Goal: Information Seeking & Learning: Learn about a topic

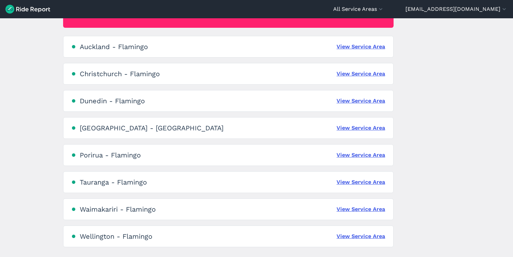
scroll to position [118, 0]
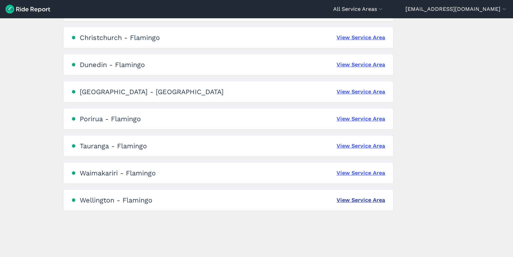
click at [353, 203] on link "View Service Area" at bounding box center [360, 200] width 48 height 8
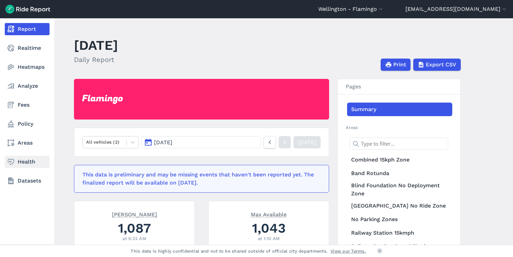
click at [26, 162] on link "Health" at bounding box center [27, 162] width 45 height 12
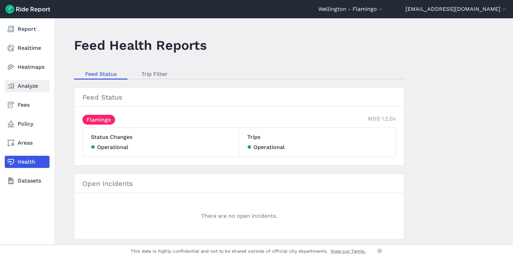
click at [32, 85] on link "Analyze" at bounding box center [27, 86] width 45 height 12
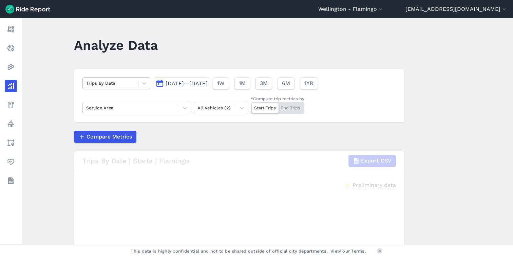
click at [103, 85] on div at bounding box center [110, 83] width 48 height 8
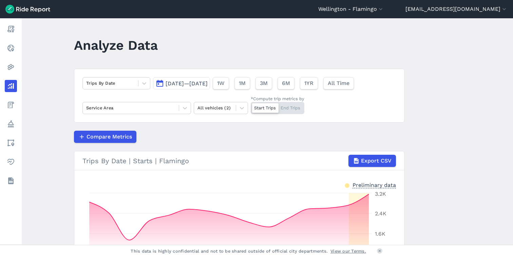
click at [49, 106] on main "Analyze Data Trips By Date [DATE]—[DATE] 1W 1M 3M 6M 1YR All Time Service Area …" at bounding box center [267, 131] width 491 height 227
click at [125, 100] on div "Trips By Date [DATE]—[DATE] 1W 1M 3M 6M 1YR All Time Service Area All vehicles …" at bounding box center [239, 96] width 330 height 54
click at [124, 109] on div at bounding box center [130, 108] width 89 height 8
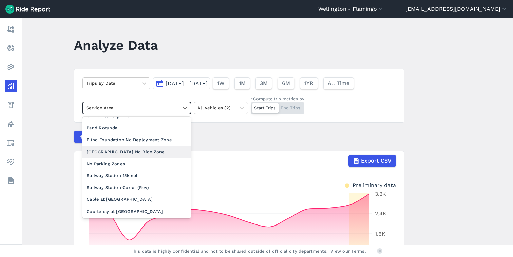
scroll to position [12, 0]
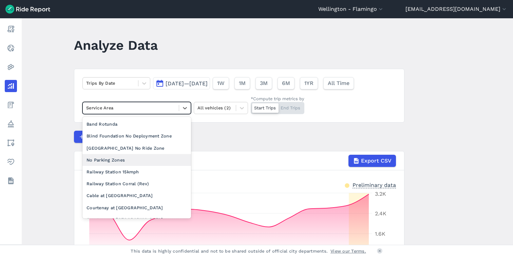
click at [122, 162] on div "No Parking Zones" at bounding box center [136, 160] width 108 height 12
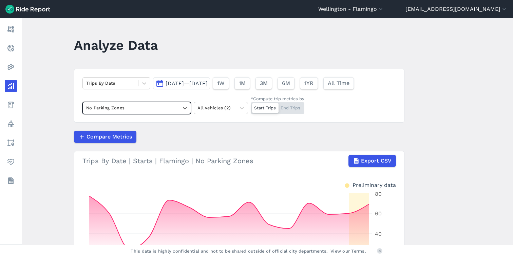
click at [283, 109] on div "Start Trips End Trips" at bounding box center [278, 108] width 54 height 12
click at [251, 106] on input "*Compute trip metrics by Start Trips End Trips" at bounding box center [251, 104] width 0 height 4
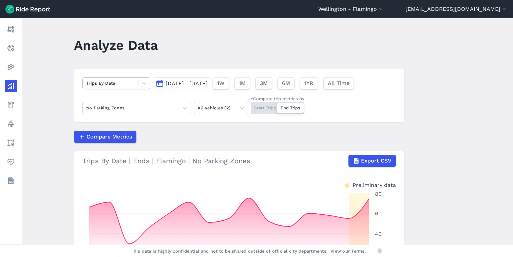
click at [107, 85] on div at bounding box center [110, 83] width 48 height 8
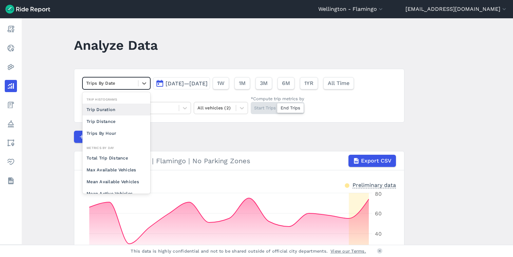
click at [107, 85] on div at bounding box center [110, 83] width 48 height 8
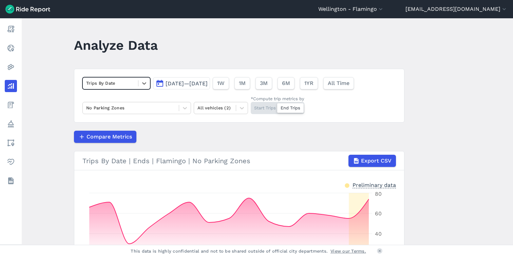
click at [192, 86] on span "[DATE]—[DATE]" at bounding box center [186, 83] width 42 height 6
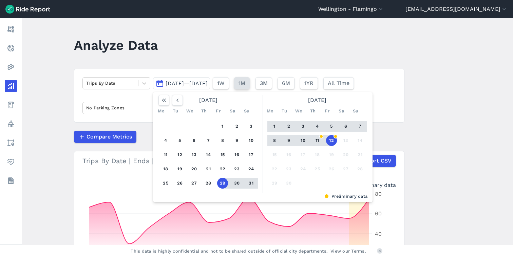
click at [245, 87] on span "1M" at bounding box center [241, 83] width 7 height 8
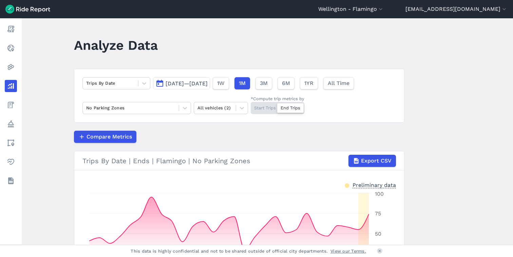
click at [210, 79] on button "[DATE]—[DATE]" at bounding box center [181, 83] width 57 height 12
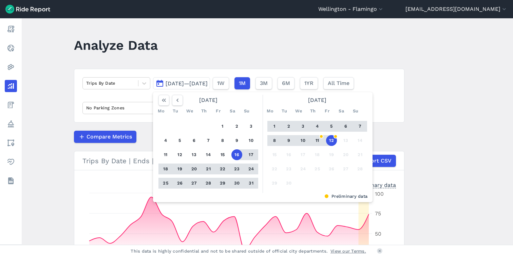
click at [169, 102] on div at bounding box center [170, 100] width 24 height 11
click at [175, 102] on icon "button" at bounding box center [177, 100] width 7 height 7
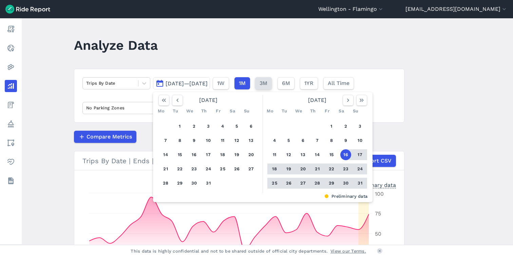
click at [272, 87] on button "3M" at bounding box center [263, 83] width 17 height 12
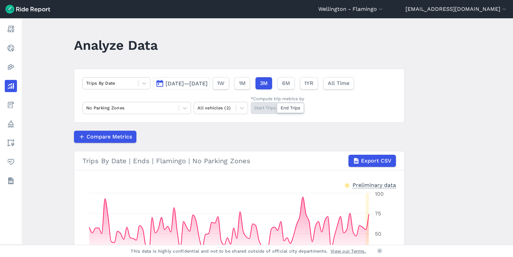
click at [203, 86] on span "[DATE]—[DATE]" at bounding box center [186, 83] width 42 height 6
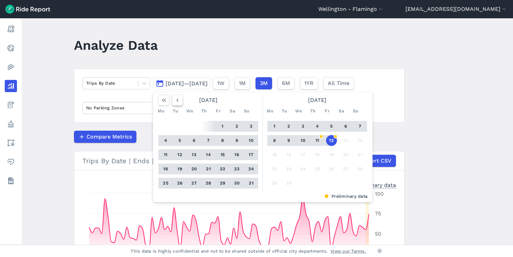
click at [176, 101] on icon "button" at bounding box center [177, 100] width 7 height 7
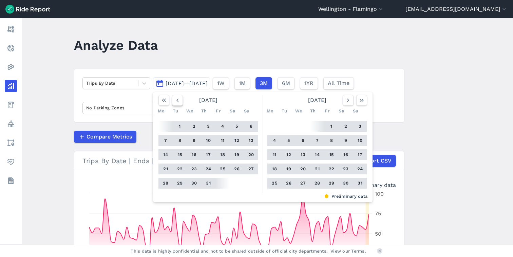
click at [176, 101] on icon "button" at bounding box center [177, 100] width 7 height 7
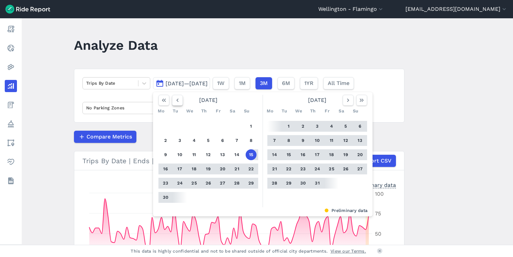
click at [176, 101] on icon "button" at bounding box center [177, 100] width 7 height 7
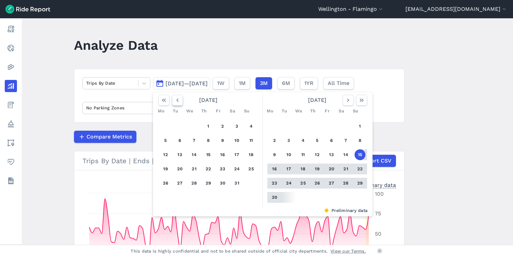
click at [176, 101] on icon "button" at bounding box center [177, 100] width 7 height 7
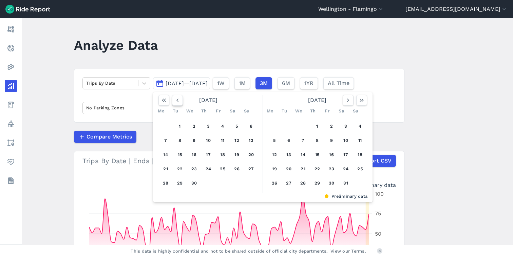
click at [176, 101] on icon "button" at bounding box center [177, 100] width 7 height 7
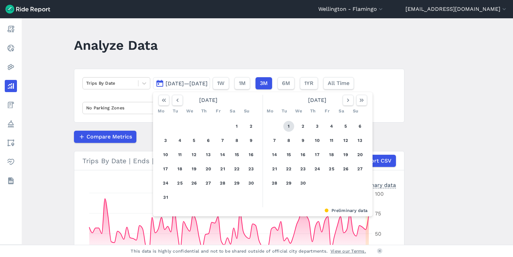
click at [286, 126] on button "1" at bounding box center [288, 126] width 11 height 11
click at [345, 102] on icon "button" at bounding box center [347, 100] width 7 height 7
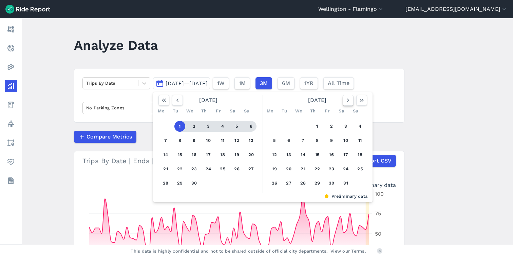
click at [345, 102] on icon "button" at bounding box center [347, 100] width 7 height 7
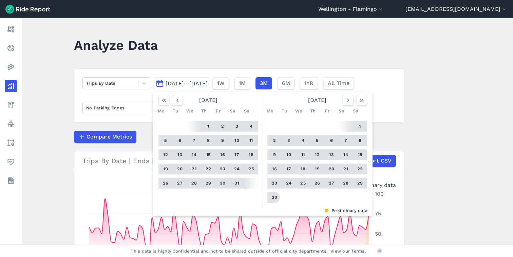
click at [274, 198] on button "30" at bounding box center [274, 197] width 11 height 11
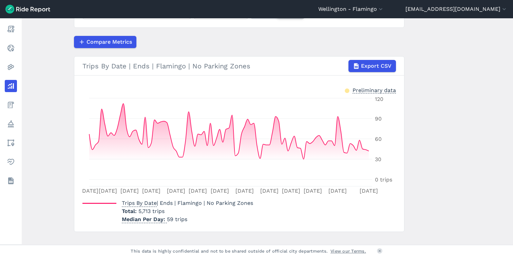
scroll to position [103, 0]
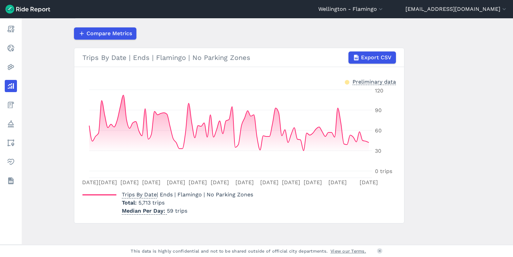
click at [141, 203] on span "5,713 trips" at bounding box center [151, 203] width 26 height 6
click at [143, 204] on span "5,713 trips" at bounding box center [151, 203] width 26 height 6
click at [155, 204] on span "5,713 trips" at bounding box center [151, 203] width 26 height 6
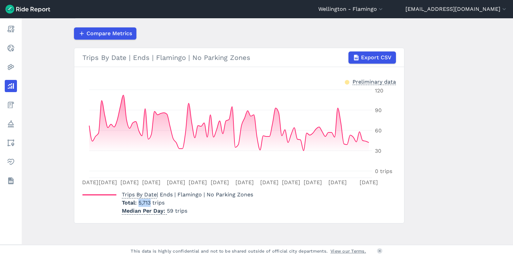
drag, startPoint x: 149, startPoint y: 204, endPoint x: 139, endPoint y: 204, distance: 10.9
click at [139, 204] on span "5,713 trips" at bounding box center [151, 203] width 26 height 6
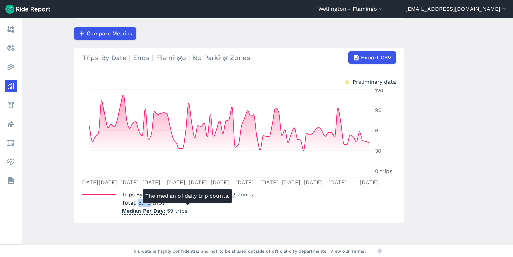
copy span "5,713"
